Goal: Task Accomplishment & Management: Complete application form

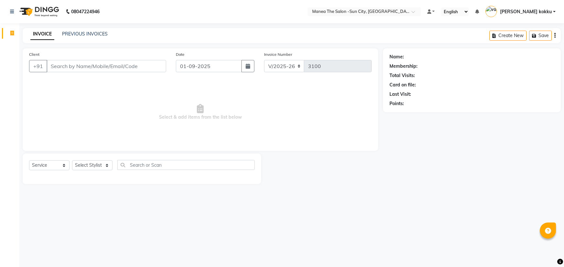
select select "5822"
select select "service"
click at [84, 166] on select "Select Stylist [PERSON_NAME] [PERSON_NAME] [PERSON_NAME] Ikrar [PERSON_NAME] K …" at bounding box center [92, 166] width 40 height 10
select select "60378"
click at [72, 161] on select "Select Stylist [PERSON_NAME] [PERSON_NAME] [PERSON_NAME] Ikrar [PERSON_NAME] K …" at bounding box center [92, 166] width 40 height 10
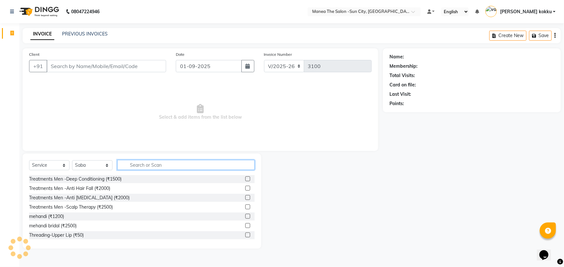
click at [155, 161] on input "text" at bounding box center [185, 165] width 137 height 10
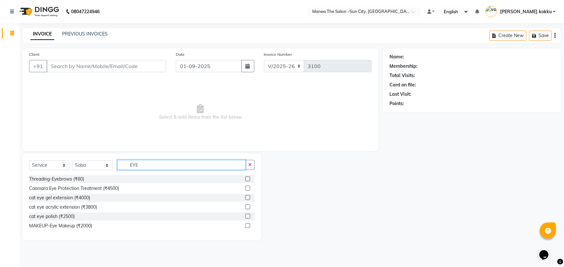
type input "EYE"
click at [246, 180] on label at bounding box center [247, 179] width 5 height 5
click at [246, 180] on input "checkbox" at bounding box center [247, 179] width 4 height 4
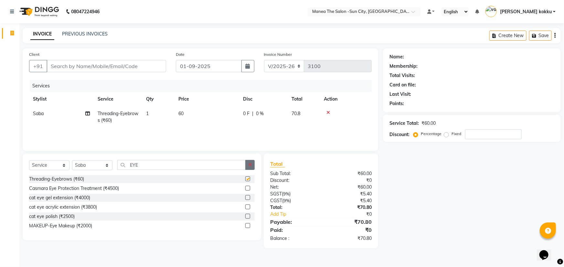
checkbox input "false"
click at [249, 164] on icon "button" at bounding box center [250, 165] width 4 height 5
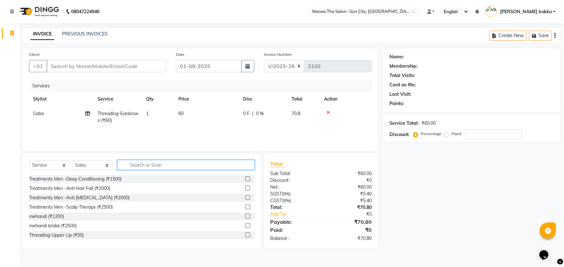
click at [218, 169] on input "text" at bounding box center [185, 165] width 137 height 10
type input "DETA"
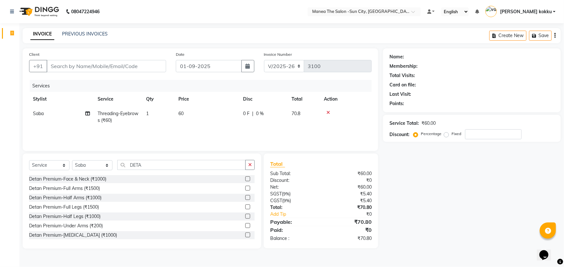
click at [245, 180] on label at bounding box center [247, 179] width 5 height 5
click at [245, 180] on input "checkbox" at bounding box center [247, 179] width 4 height 4
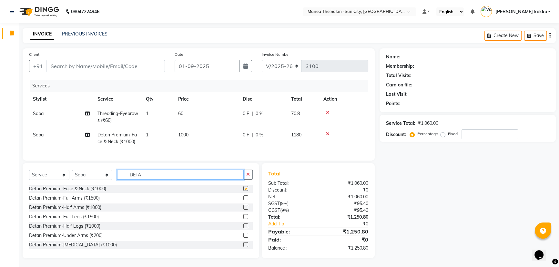
click at [236, 178] on input "DETA" at bounding box center [180, 175] width 127 height 10
checkbox input "false"
click at [236, 178] on input "DETA" at bounding box center [180, 175] width 127 height 10
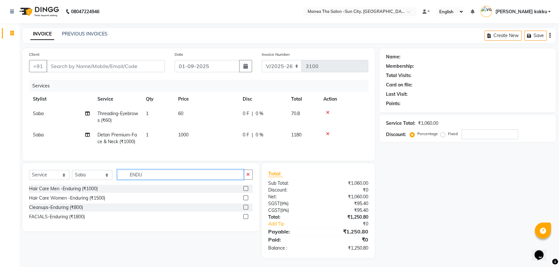
type input "ENDU"
click at [245, 219] on label at bounding box center [246, 216] width 5 height 5
click at [245, 219] on input "checkbox" at bounding box center [246, 217] width 4 height 4
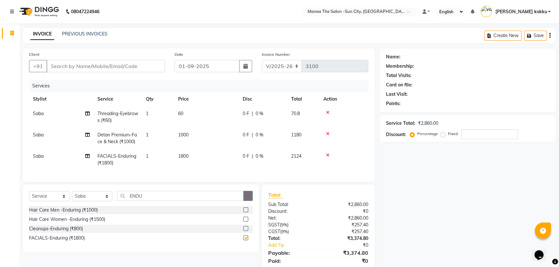
checkbox input "false"
click at [244, 201] on button "button" at bounding box center [248, 196] width 9 height 10
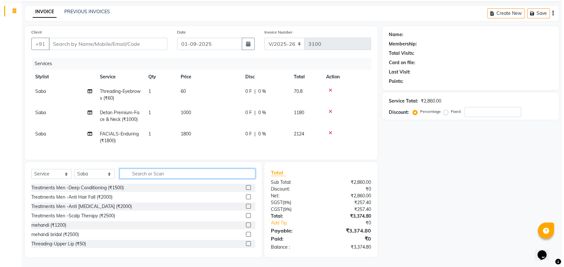
scroll to position [26, 0]
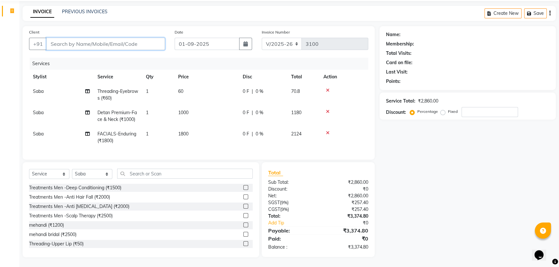
click at [118, 38] on input "Client" at bounding box center [106, 44] width 119 height 12
type input "8"
type input "0"
type input "8121430437"
click at [151, 41] on span "Add Client" at bounding box center [149, 44] width 26 height 6
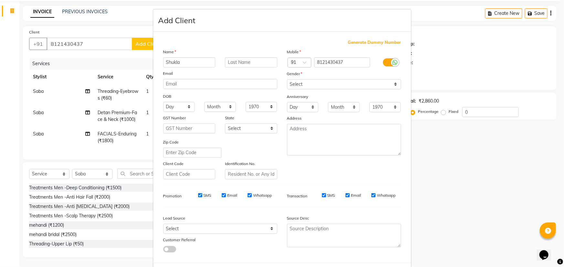
type input "Shukla"
click at [297, 87] on select "Select [DEMOGRAPHIC_DATA] [DEMOGRAPHIC_DATA] Other Prefer Not To Say" at bounding box center [344, 84] width 114 height 10
select select "[DEMOGRAPHIC_DATA]"
click at [287, 79] on select "Select [DEMOGRAPHIC_DATA] [DEMOGRAPHIC_DATA] Other Prefer Not To Say" at bounding box center [344, 84] width 114 height 10
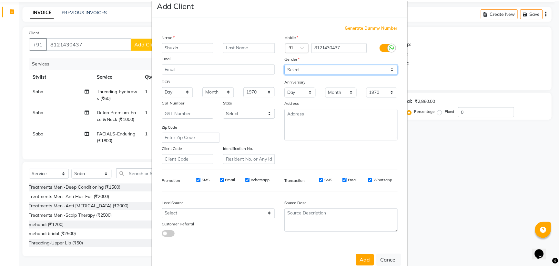
scroll to position [32, 0]
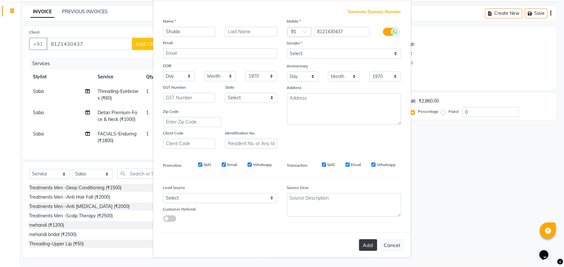
click at [365, 248] on button "Add" at bounding box center [368, 246] width 18 height 12
type input "81******37"
select select
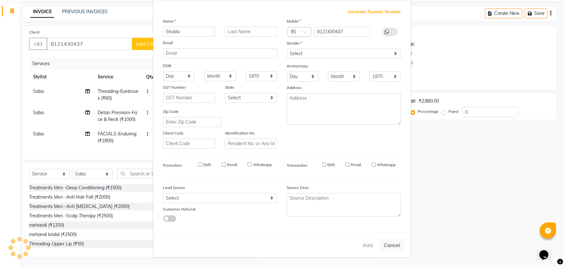
select select
checkbox input "false"
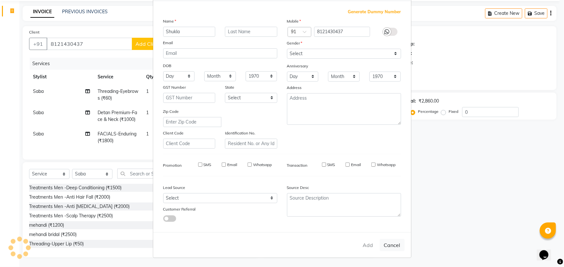
checkbox input "false"
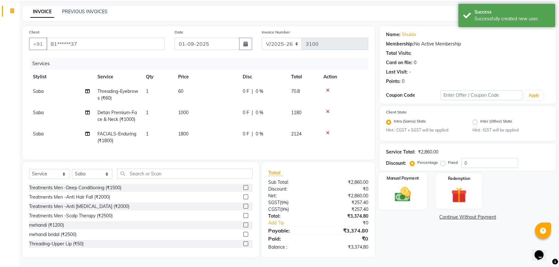
click at [404, 190] on img at bounding box center [403, 195] width 26 height 18
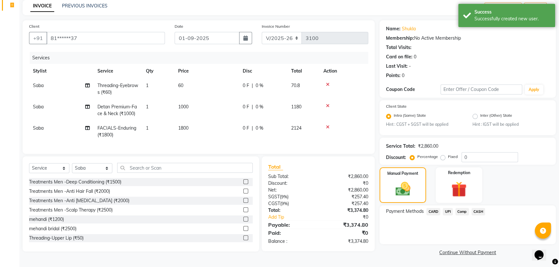
click at [449, 210] on span "UPI" at bounding box center [448, 211] width 10 height 7
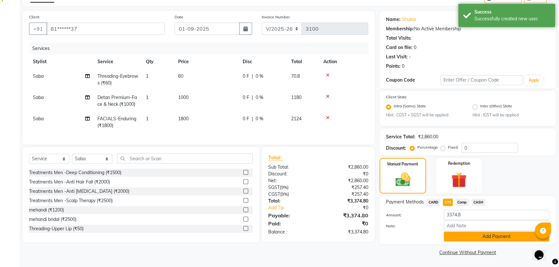
click at [454, 239] on button "Add Payment" at bounding box center [497, 237] width 106 height 10
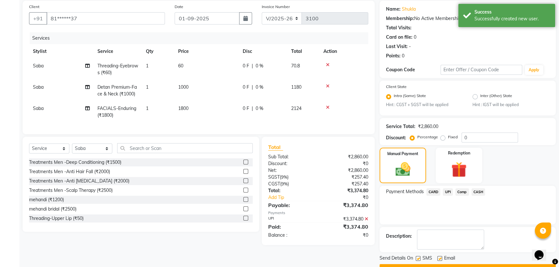
scroll to position [65, 0]
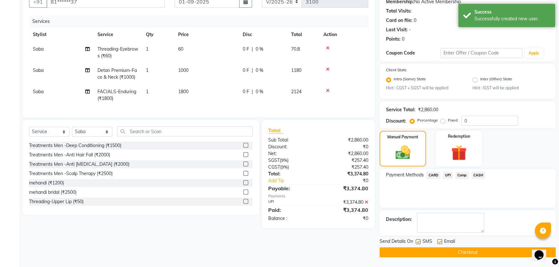
click at [420, 243] on label at bounding box center [418, 242] width 5 height 5
click at [420, 243] on input "checkbox" at bounding box center [418, 242] width 4 height 4
checkbox input "false"
click at [440, 243] on label at bounding box center [440, 242] width 5 height 5
click at [440, 243] on input "checkbox" at bounding box center [440, 242] width 4 height 4
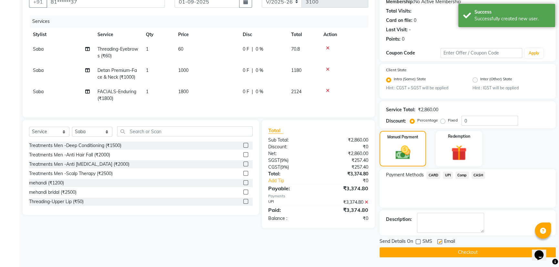
checkbox input "false"
click at [440, 249] on button "Checkout" at bounding box center [468, 253] width 176 height 10
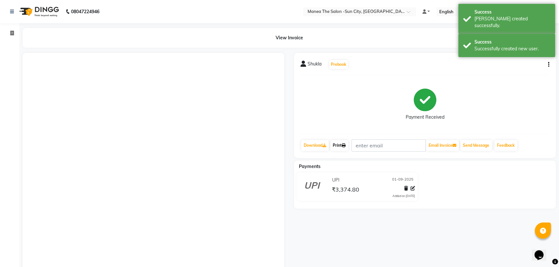
click at [335, 143] on link "Print" at bounding box center [339, 145] width 18 height 11
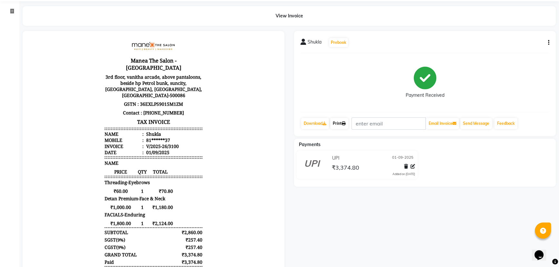
scroll to position [56, 0]
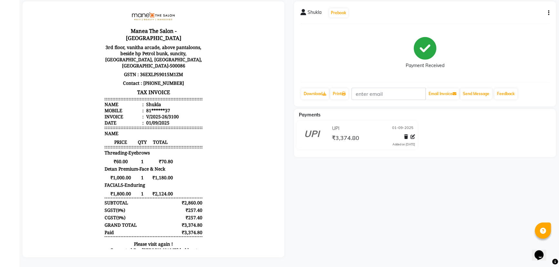
click at [548, 13] on icon "button" at bounding box center [548, 13] width 1 height 0
click at [525, 14] on div "Edit Item Staff" at bounding box center [516, 17] width 44 height 8
select select
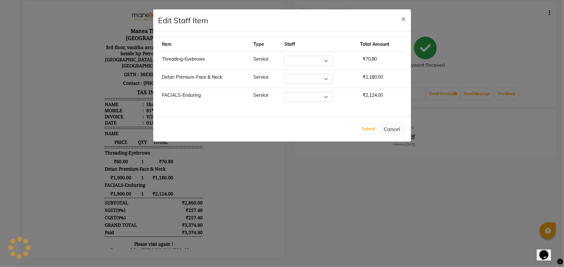
select select "60378"
click at [366, 129] on button "Submit" at bounding box center [368, 129] width 16 height 9
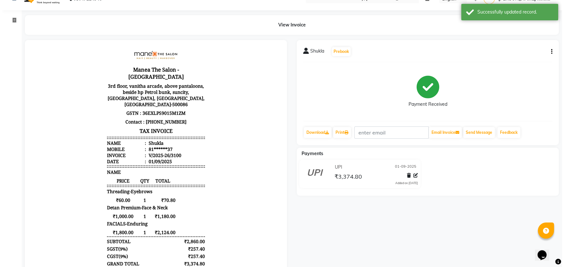
scroll to position [0, 0]
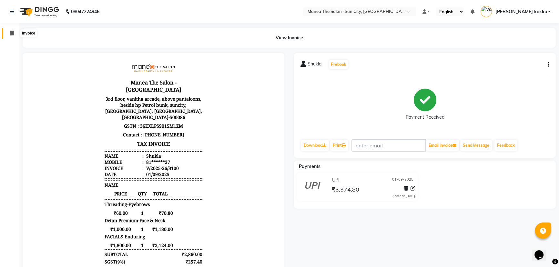
click at [11, 33] on icon at bounding box center [12, 33] width 4 height 5
select select "5822"
select select "service"
